Goal: Task Accomplishment & Management: Manage account settings

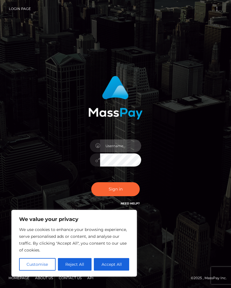
click at [127, 147] on input "text" at bounding box center [120, 146] width 41 height 13
type input "bake17948@gmail.com"
click at [127, 190] on button "Sign in" at bounding box center [115, 189] width 48 height 14
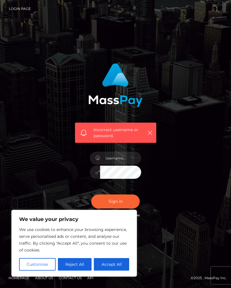
click at [112, 266] on button "Accept All" at bounding box center [111, 264] width 35 height 13
checkbox input "true"
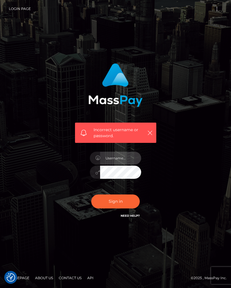
click at [126, 164] on input "text" at bounding box center [120, 158] width 41 height 13
type input "bake17948@gmail.com"
click at [116, 206] on button "Sign in" at bounding box center [115, 202] width 48 height 14
checkbox input "true"
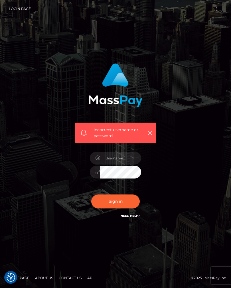
checkbox input "true"
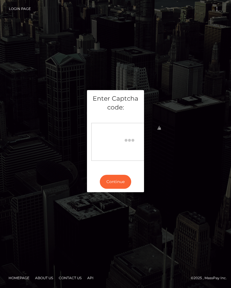
click at [124, 187] on button "Continue" at bounding box center [115, 182] width 31 height 14
